Goal: Book appointment/travel/reservation

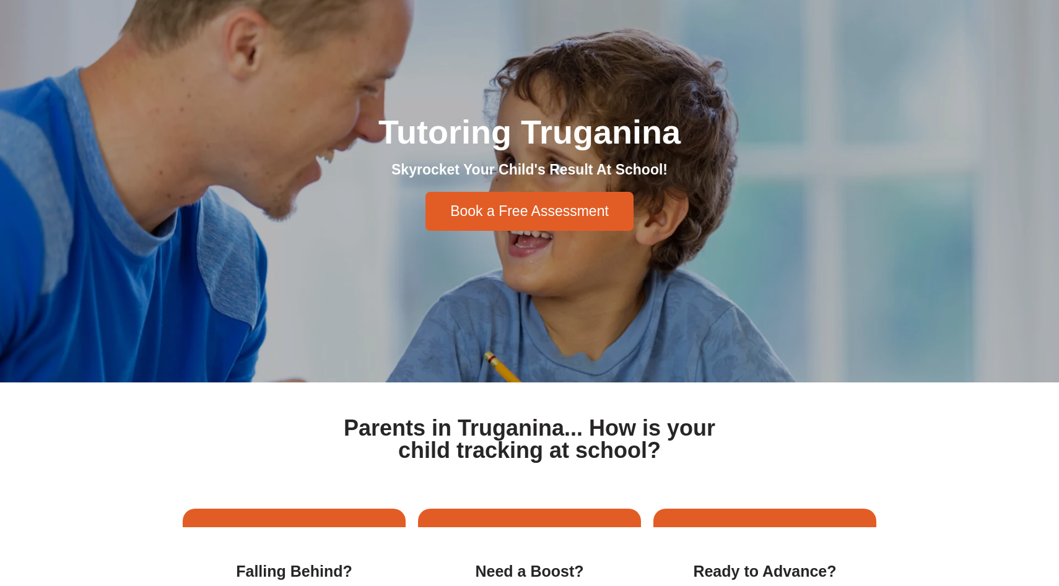
scroll to position [124, 0]
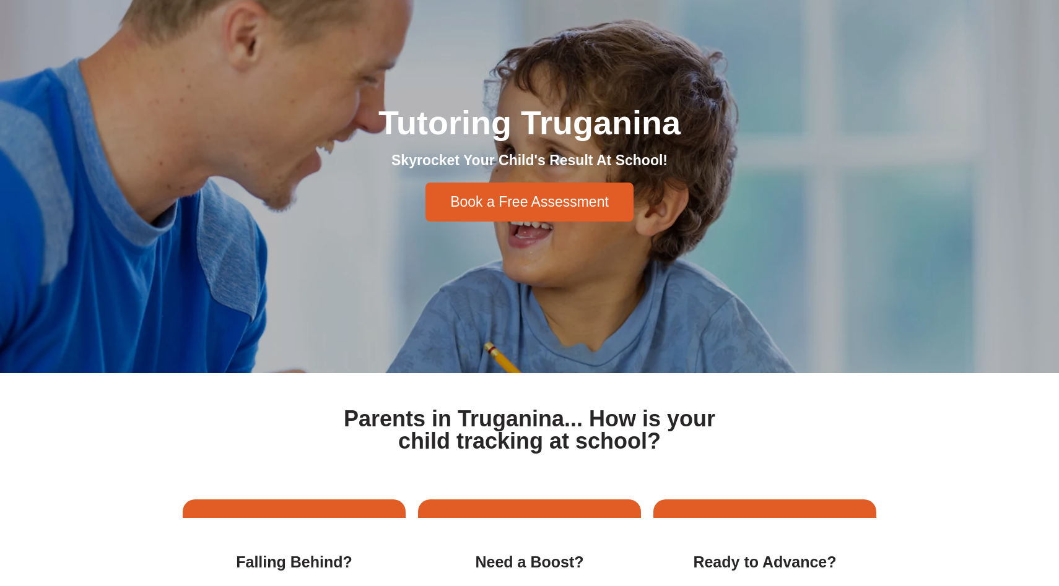
click at [512, 212] on link "Book a Free Assessment" at bounding box center [529, 202] width 208 height 39
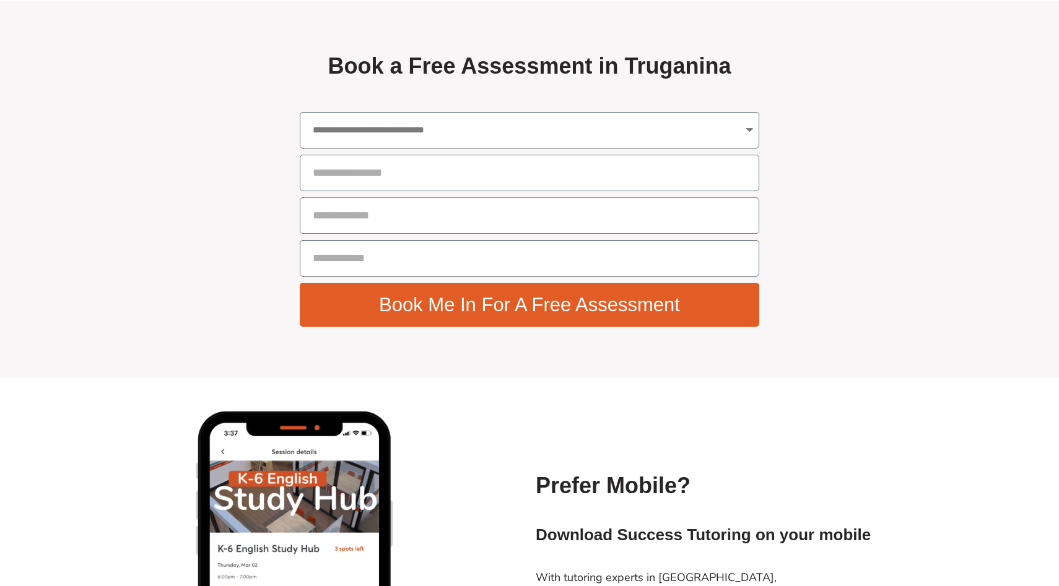
scroll to position [4408, 0]
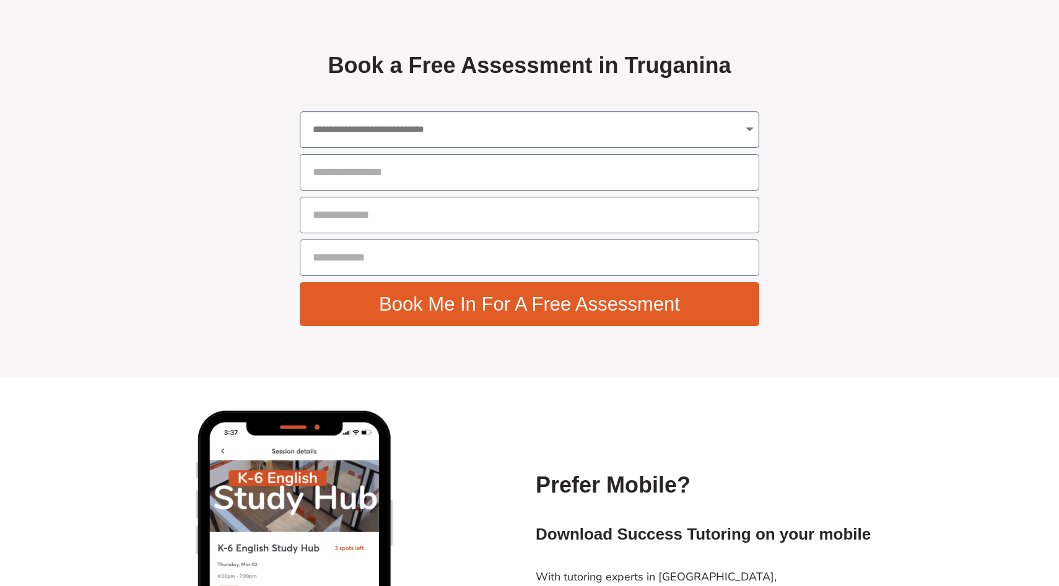
click at [544, 140] on select "**********" at bounding box center [529, 129] width 459 height 37
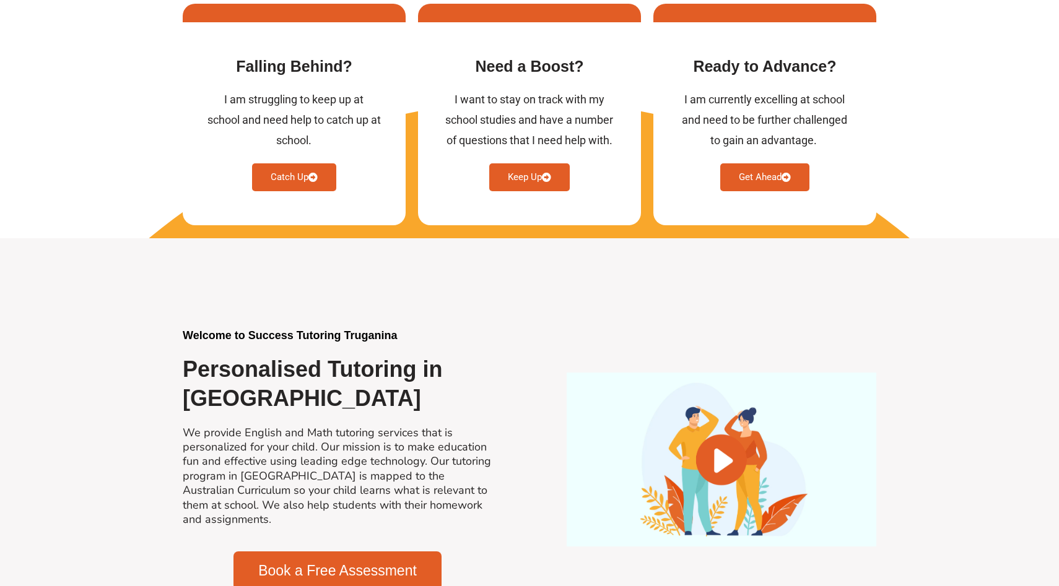
scroll to position [0, 0]
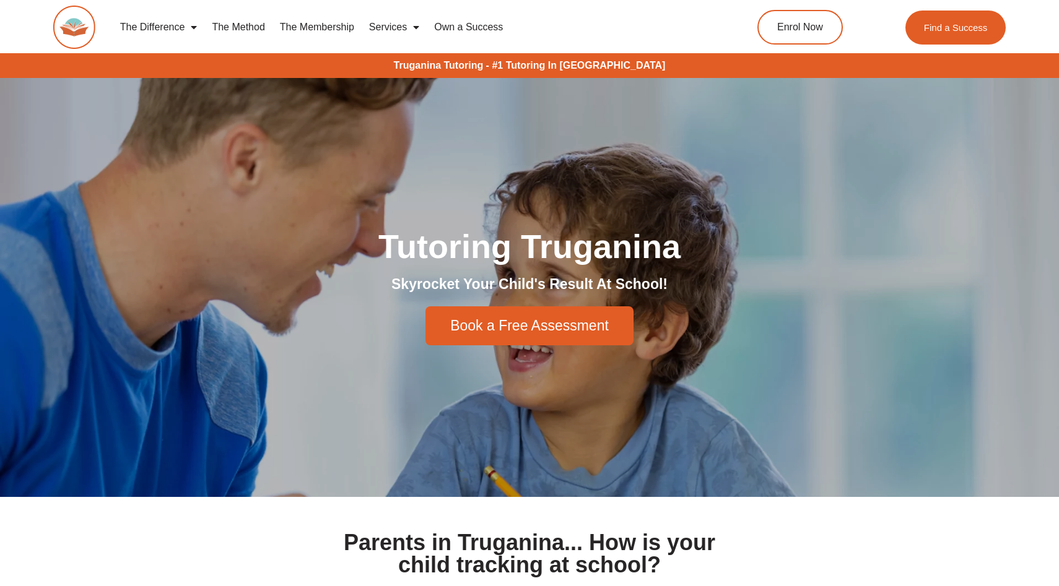
click at [232, 28] on link "The Method" at bounding box center [237, 27] width 67 height 28
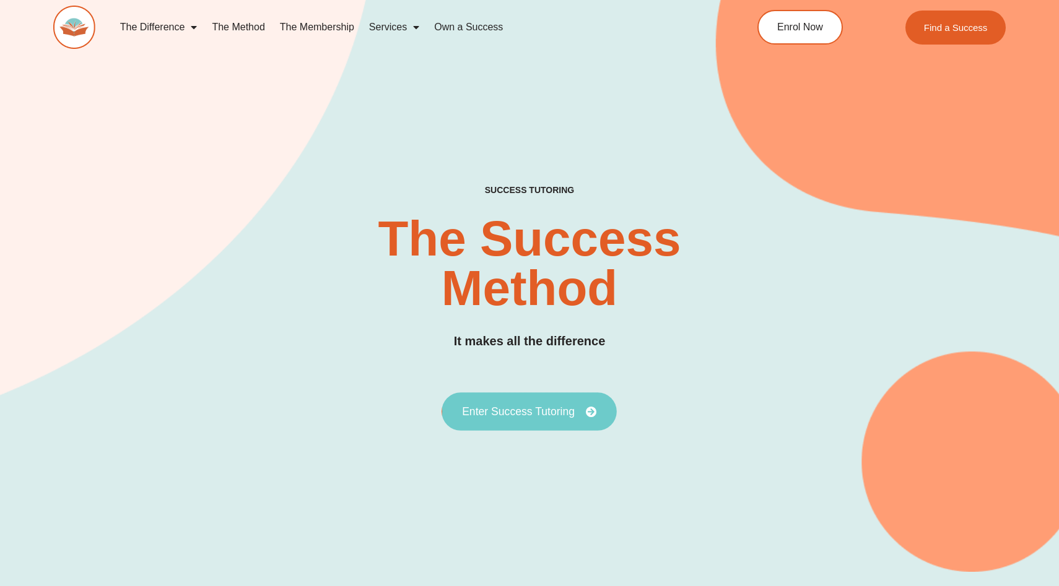
click at [557, 421] on link "Enter Success Tutoring" at bounding box center [529, 412] width 175 height 38
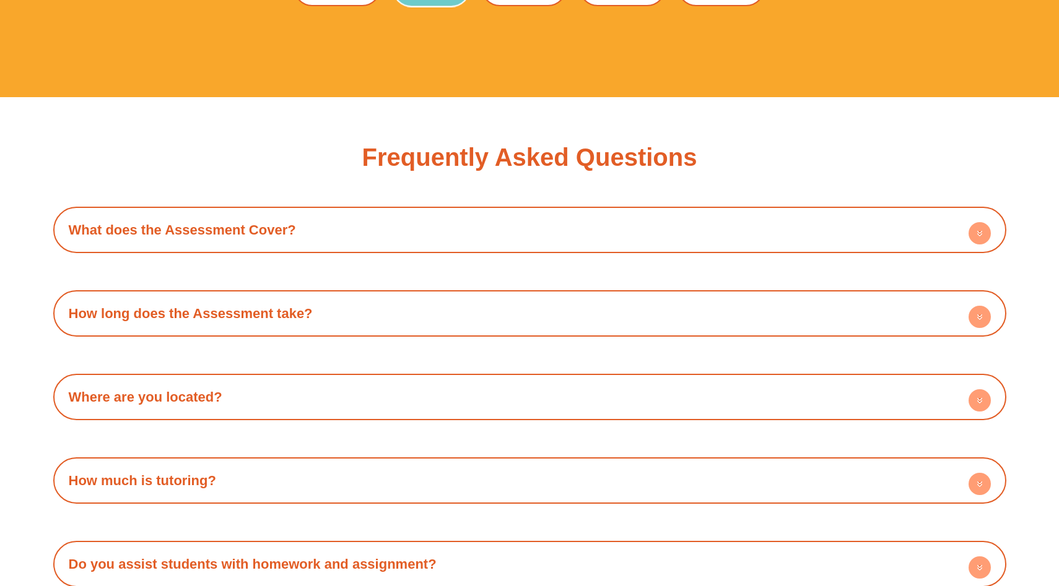
scroll to position [3719, 0]
